Goal: Find specific page/section: Find specific page/section

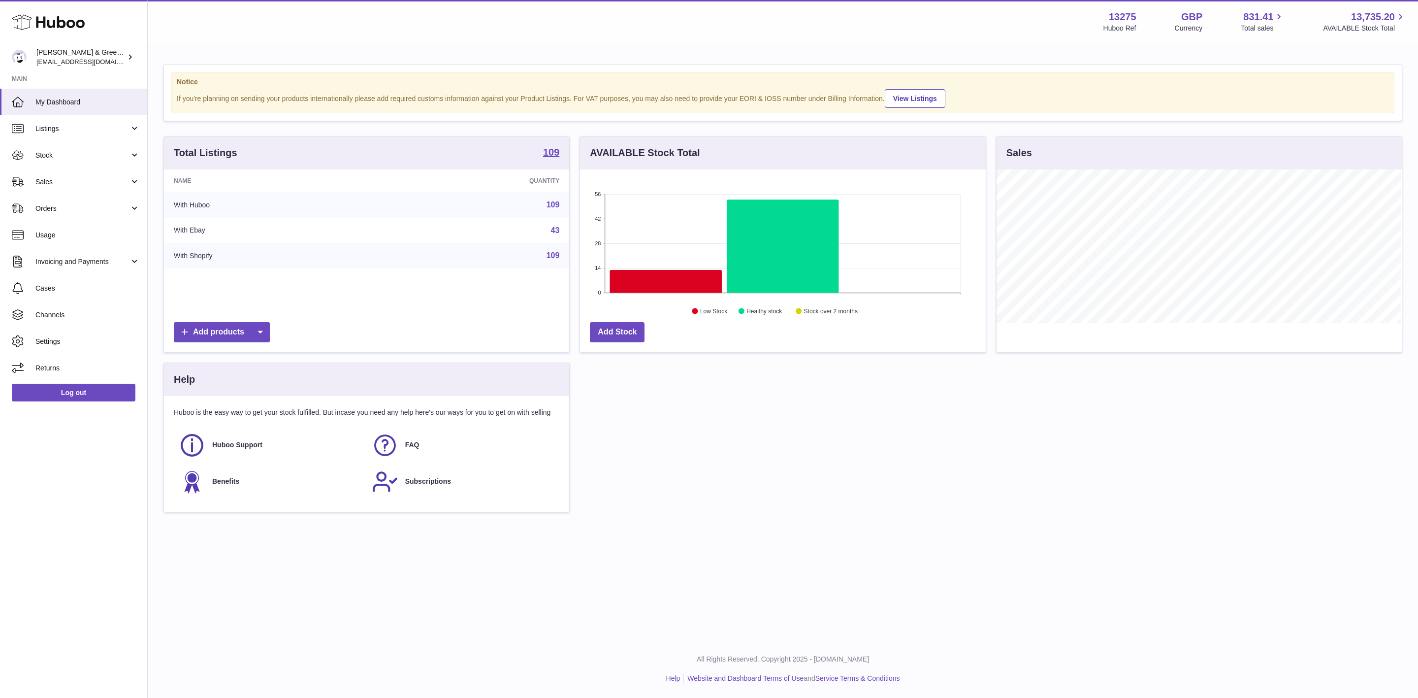
scroll to position [154, 405]
click at [438, 226] on td "43" at bounding box center [476, 231] width 187 height 26
click at [68, 232] on span "Usage" at bounding box center [87, 234] width 104 height 9
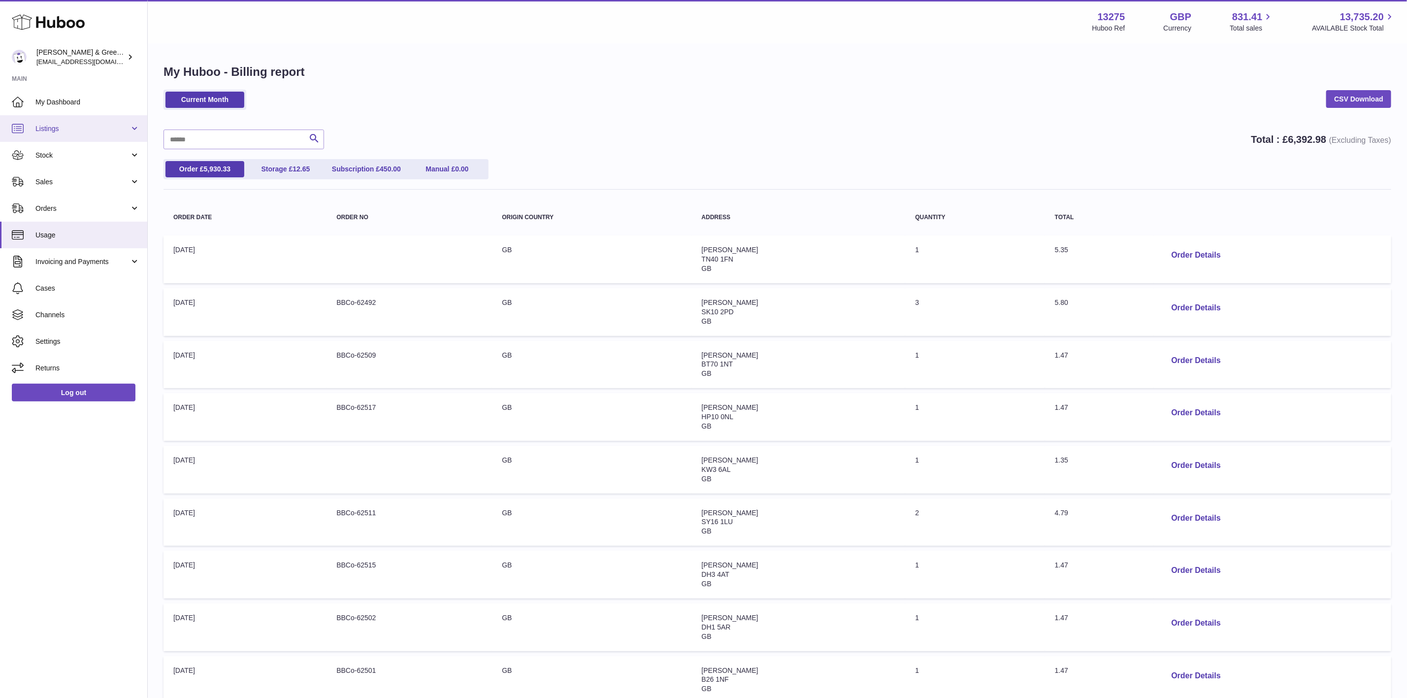
drag, startPoint x: 91, startPoint y: 129, endPoint x: 93, endPoint y: 136, distance: 7.8
click at [91, 129] on span "Listings" at bounding box center [82, 128] width 94 height 9
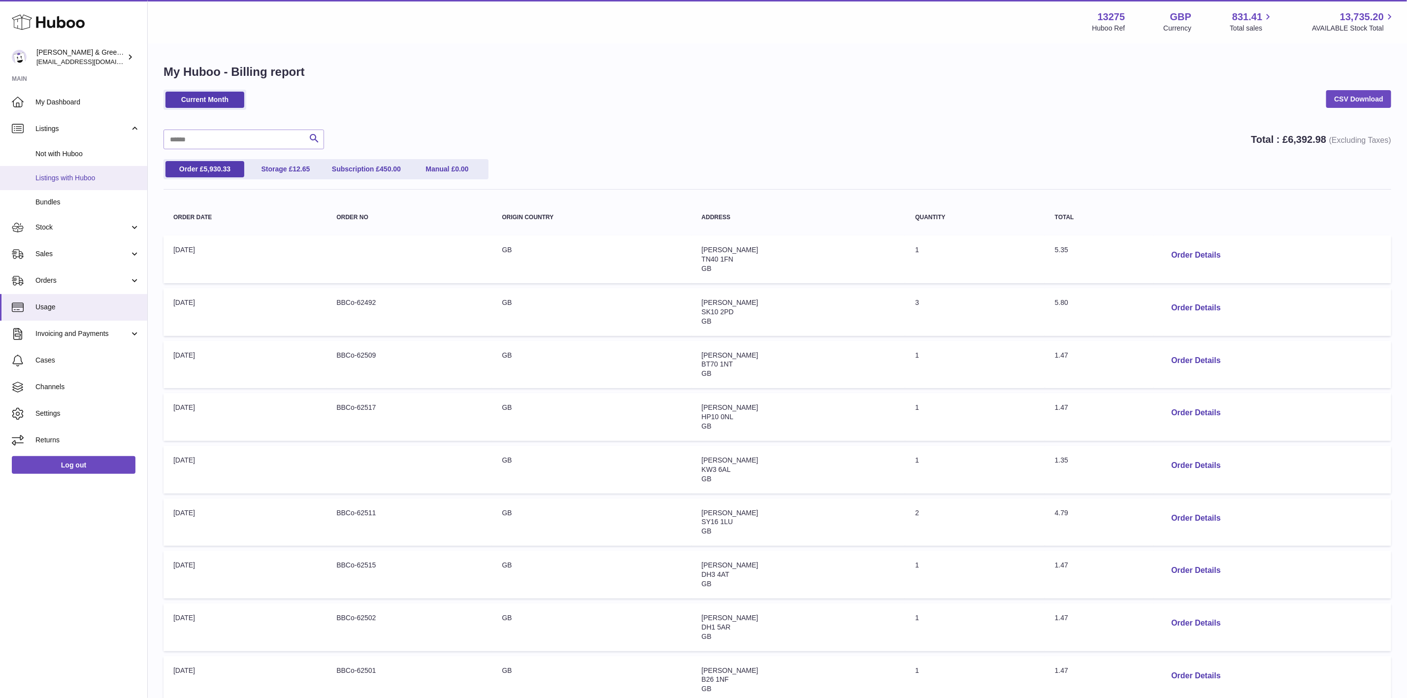
click at [93, 176] on span "Listings with Huboo" at bounding box center [87, 177] width 104 height 9
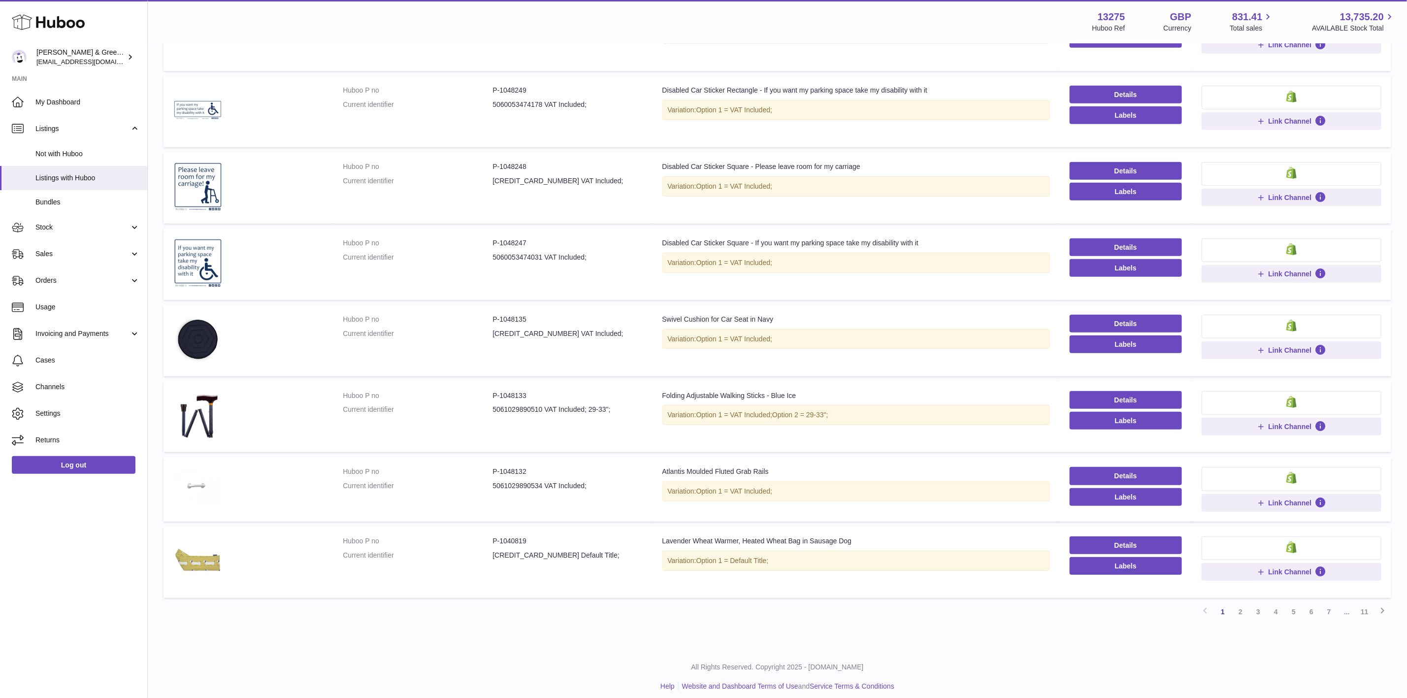
scroll to position [333, 0]
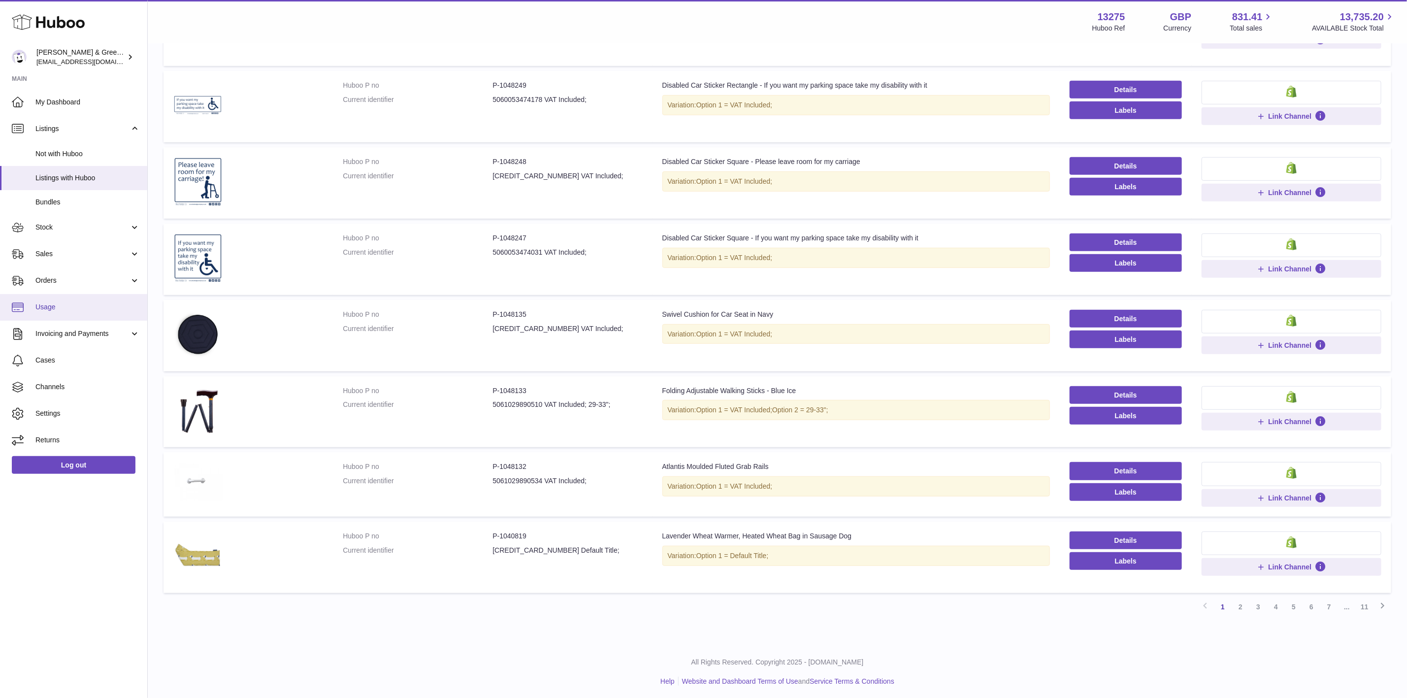
click at [72, 299] on link "Usage" at bounding box center [73, 307] width 147 height 27
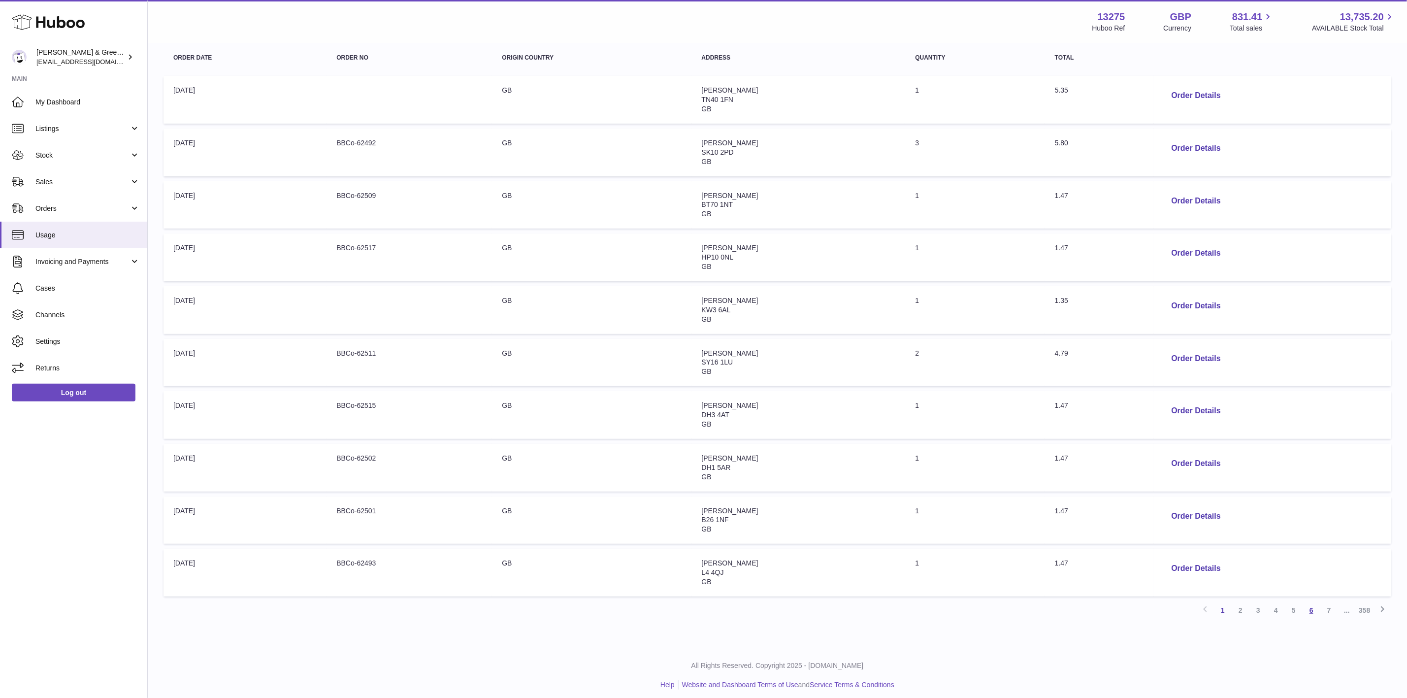
click at [1311, 601] on link "6" at bounding box center [1312, 610] width 18 height 18
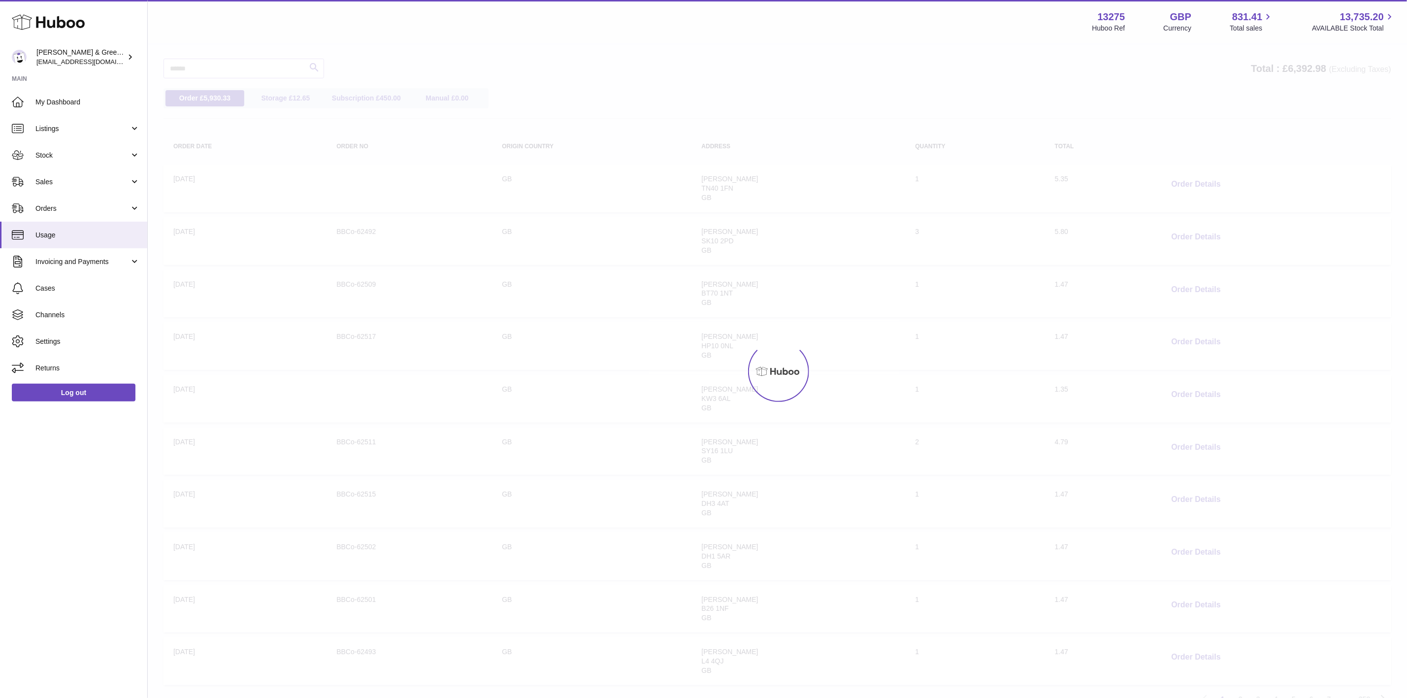
scroll to position [118, 0]
